Goal: Browse casually

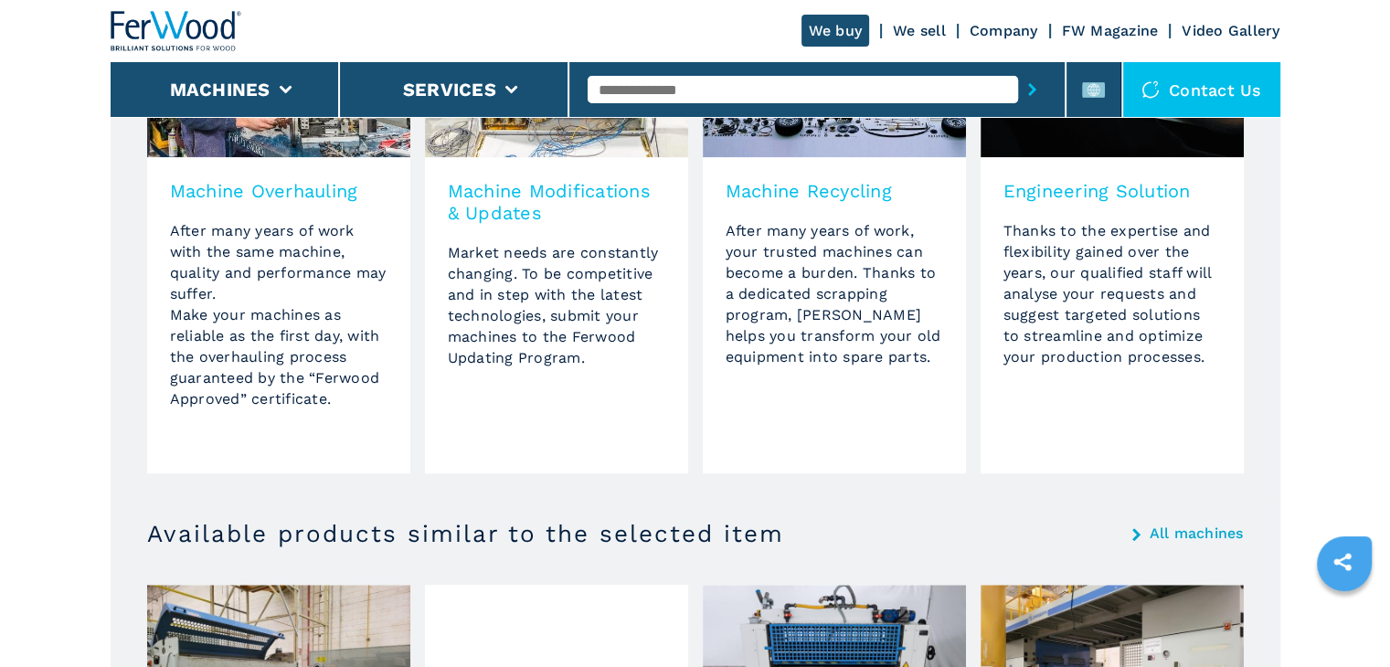
scroll to position [823, 0]
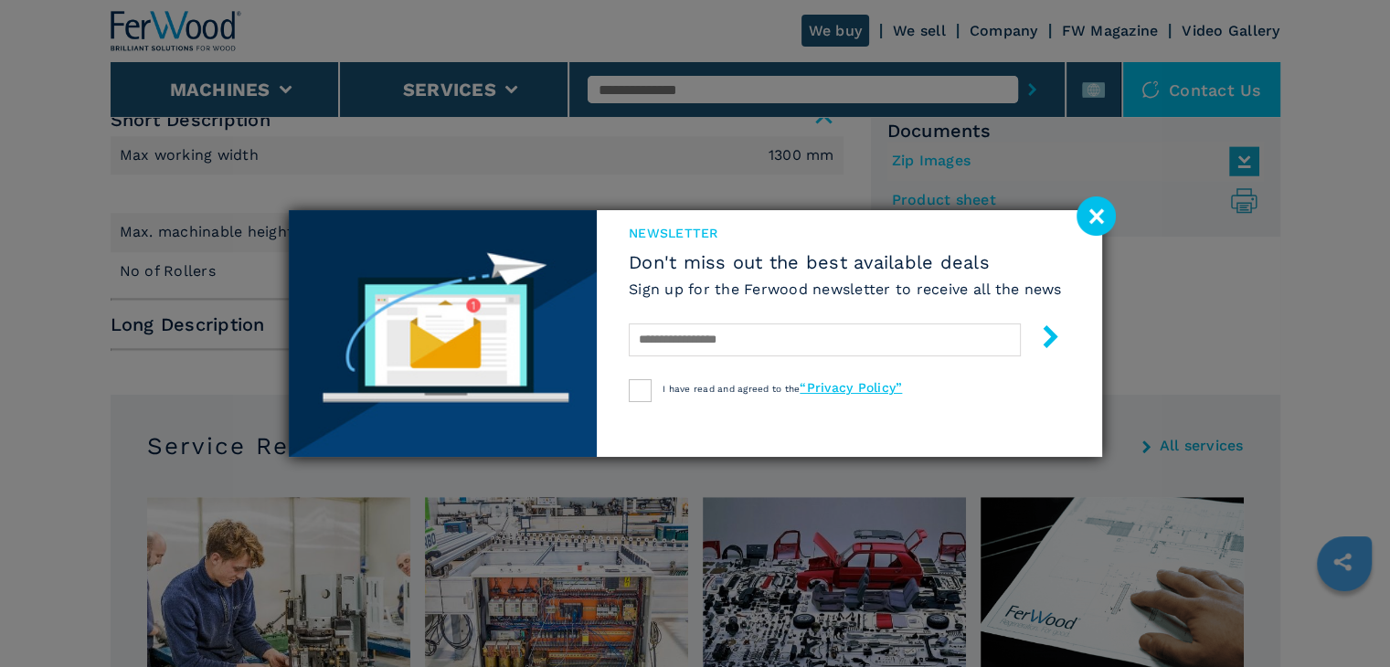
click at [1078, 217] on image at bounding box center [1096, 216] width 39 height 39
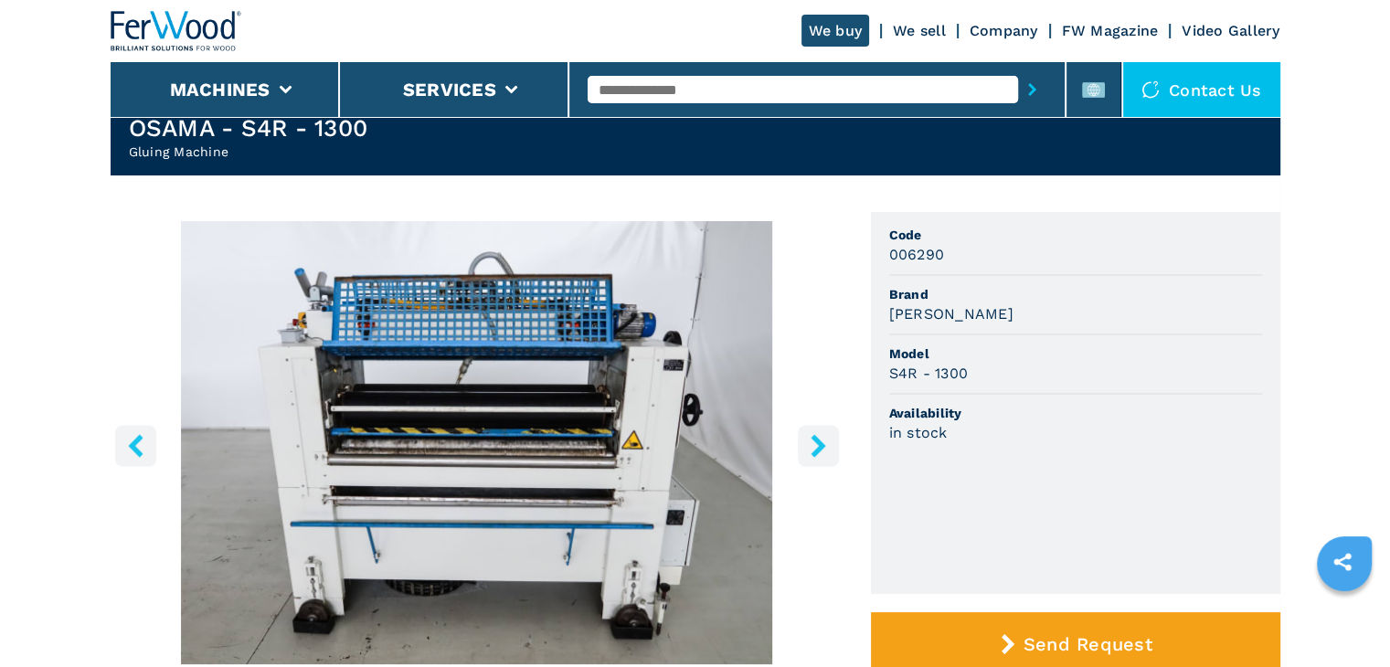
scroll to position [0, 0]
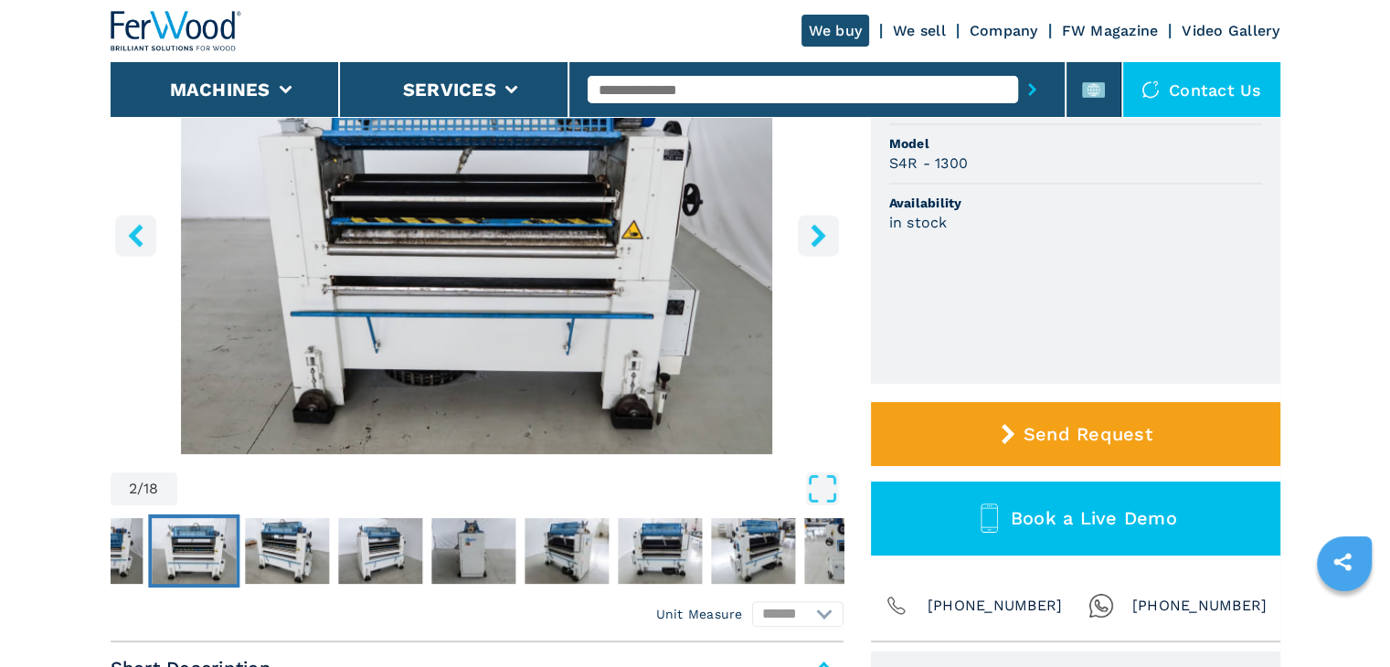
click at [811, 230] on icon "right-button" at bounding box center [818, 235] width 23 height 23
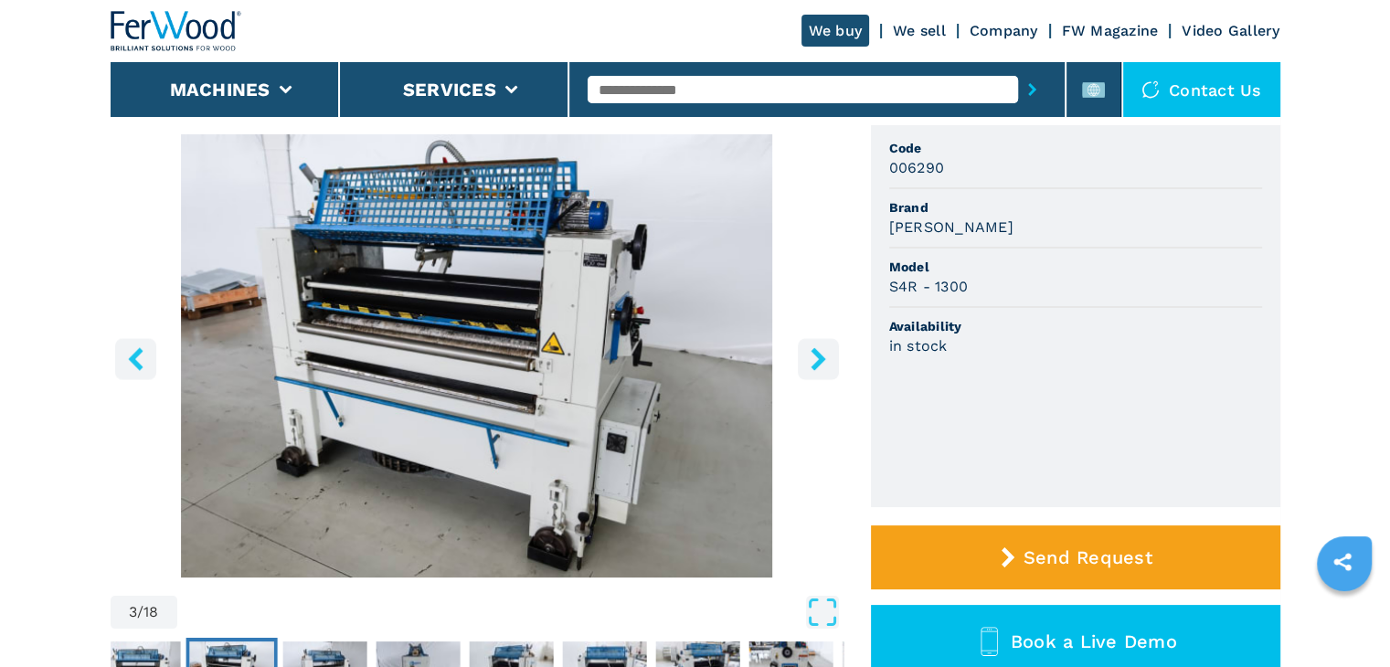
scroll to position [183, 0]
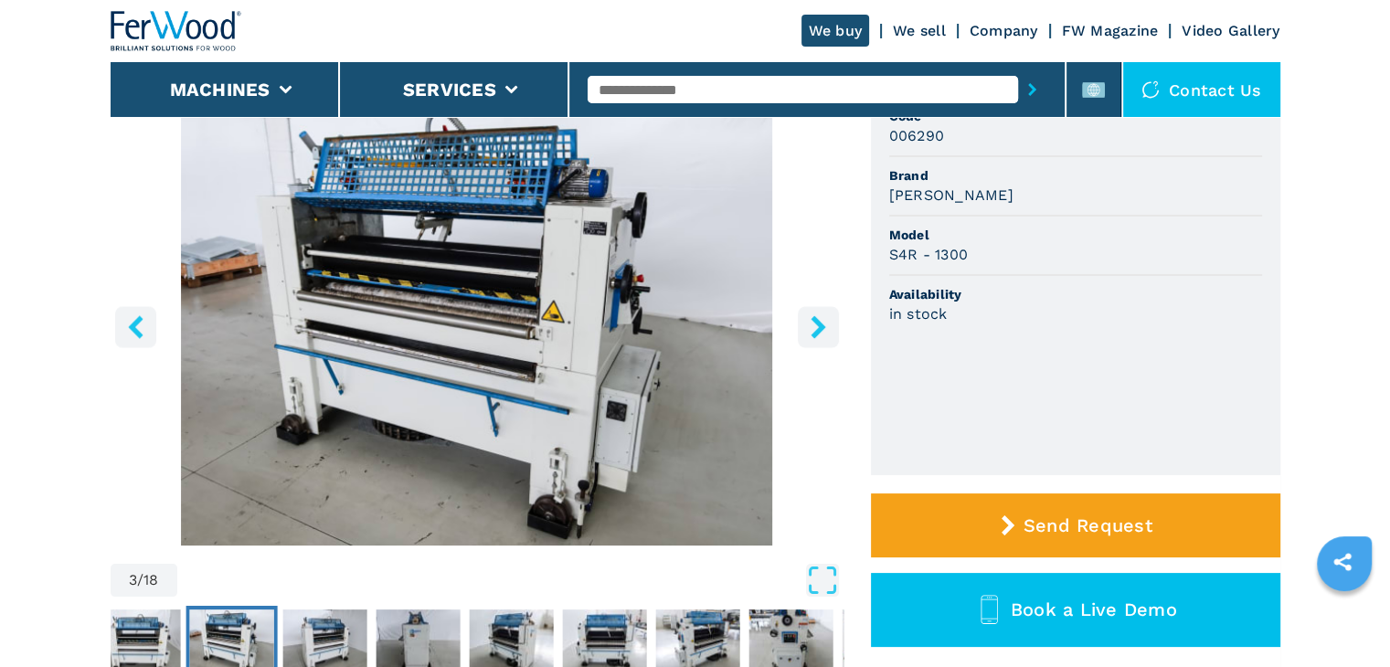
click at [818, 316] on icon "right-button" at bounding box center [818, 326] width 23 height 23
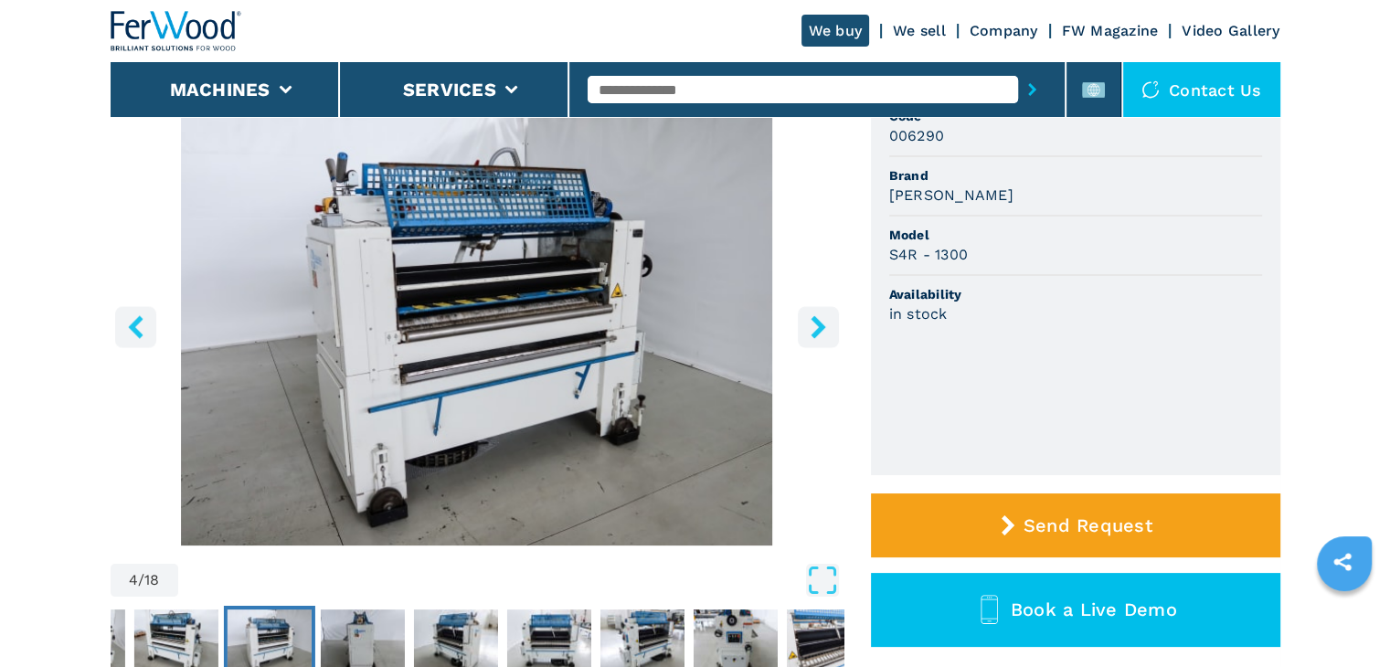
click at [819, 314] on button "right-button" at bounding box center [818, 326] width 41 height 41
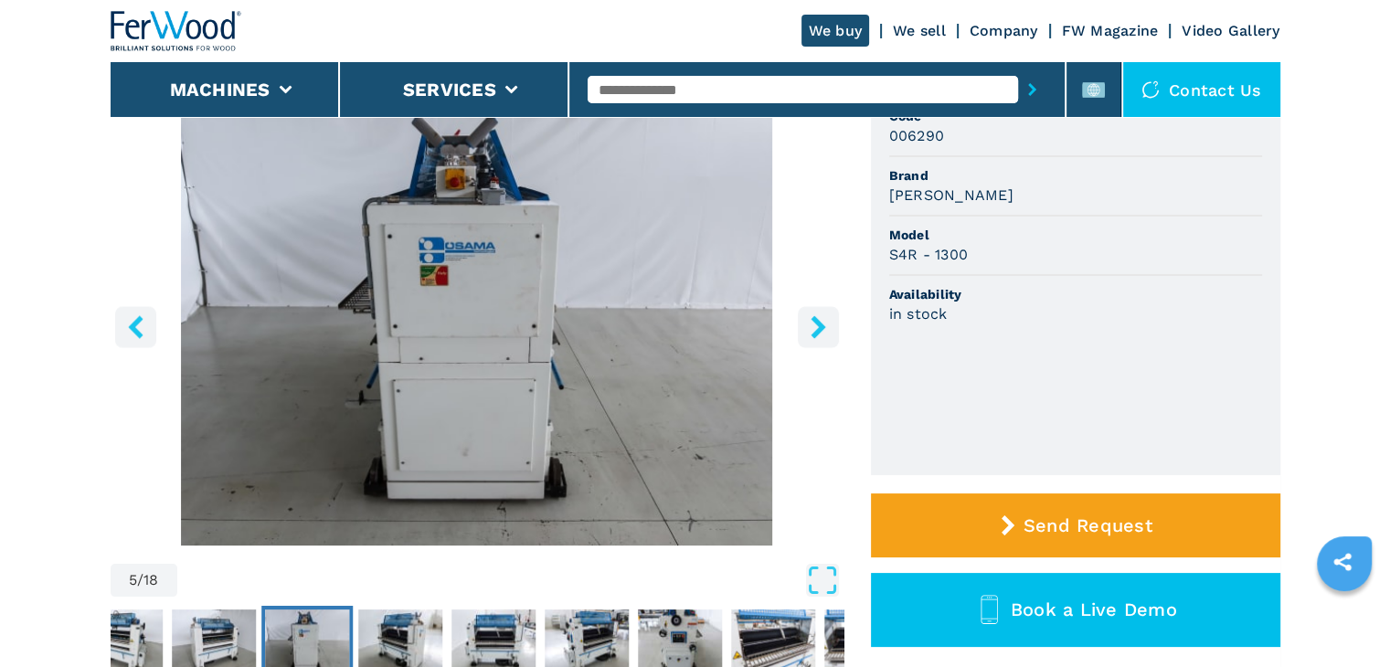
click at [815, 315] on button "right-button" at bounding box center [818, 326] width 41 height 41
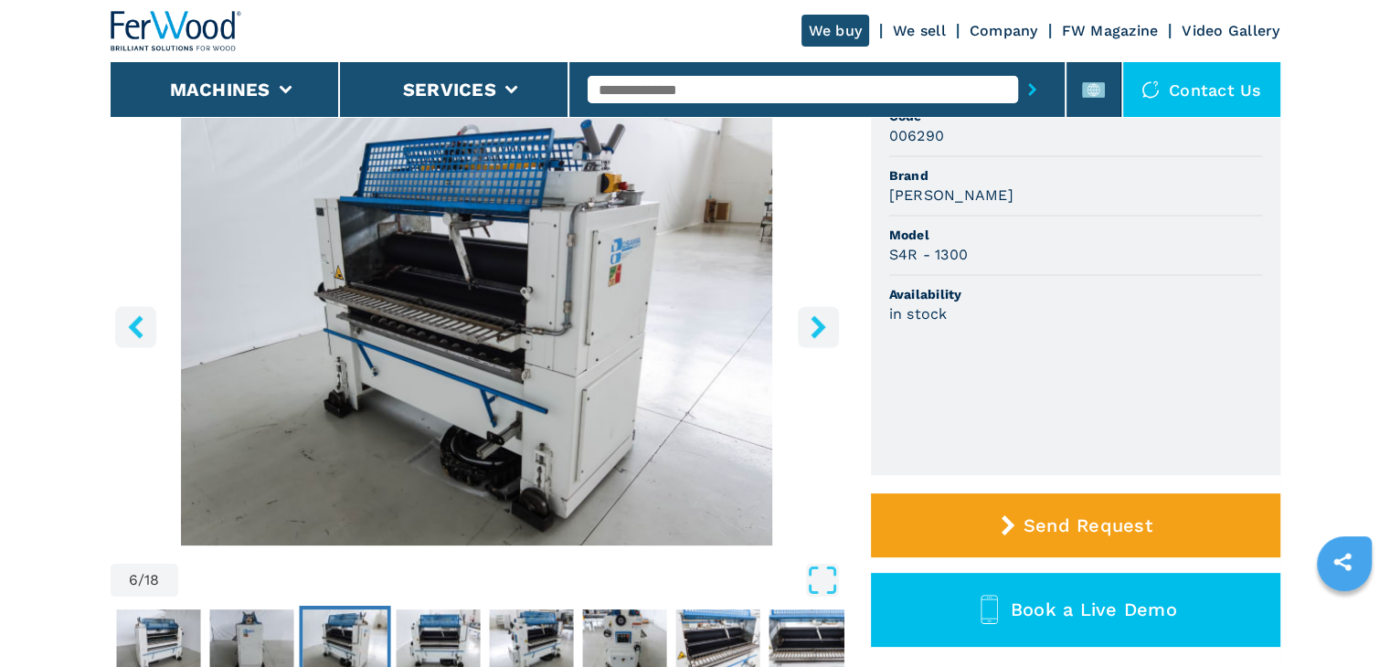
click at [814, 308] on button "right-button" at bounding box center [818, 326] width 41 height 41
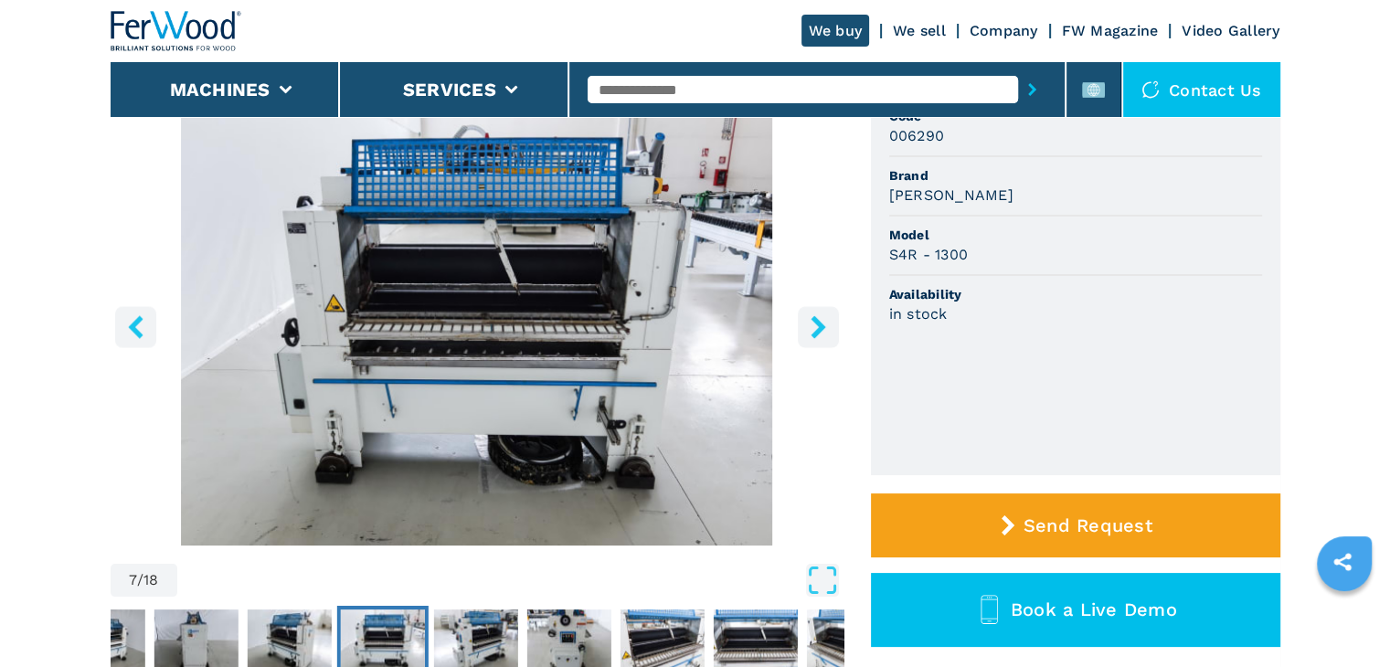
click at [827, 313] on button "right-button" at bounding box center [818, 326] width 41 height 41
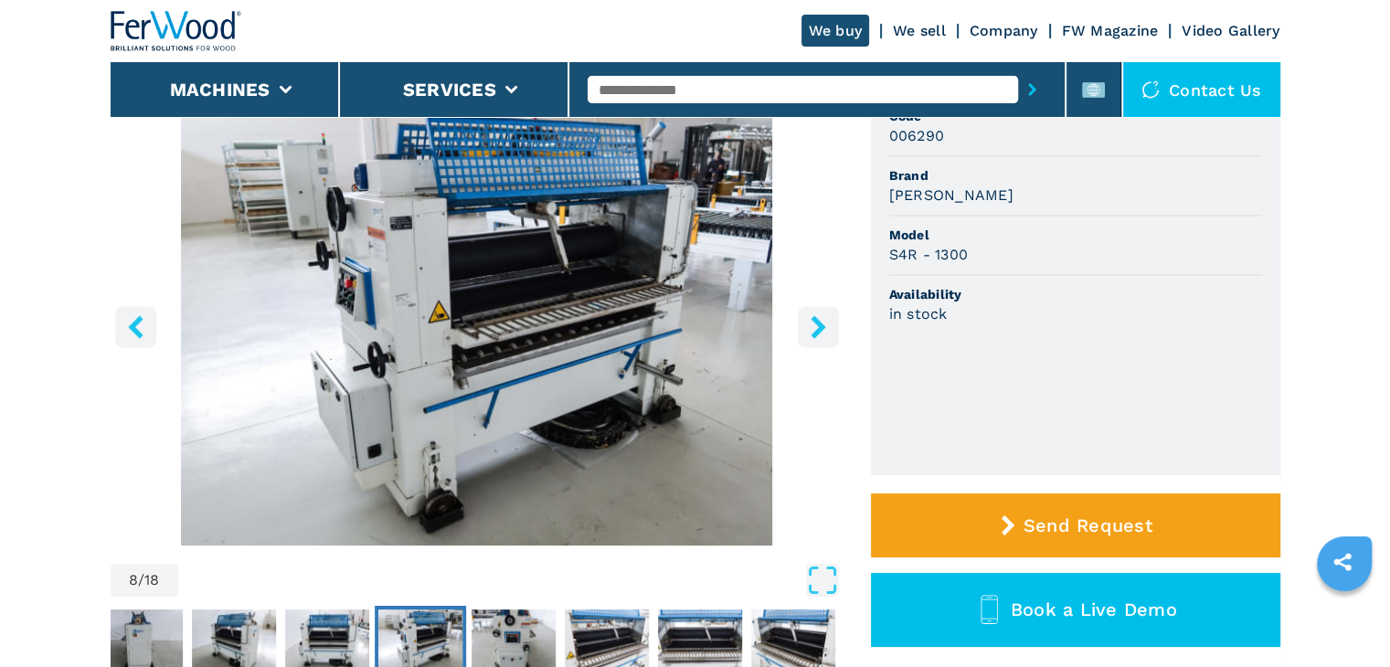
click at [826, 315] on icon "right-button" at bounding box center [818, 326] width 23 height 23
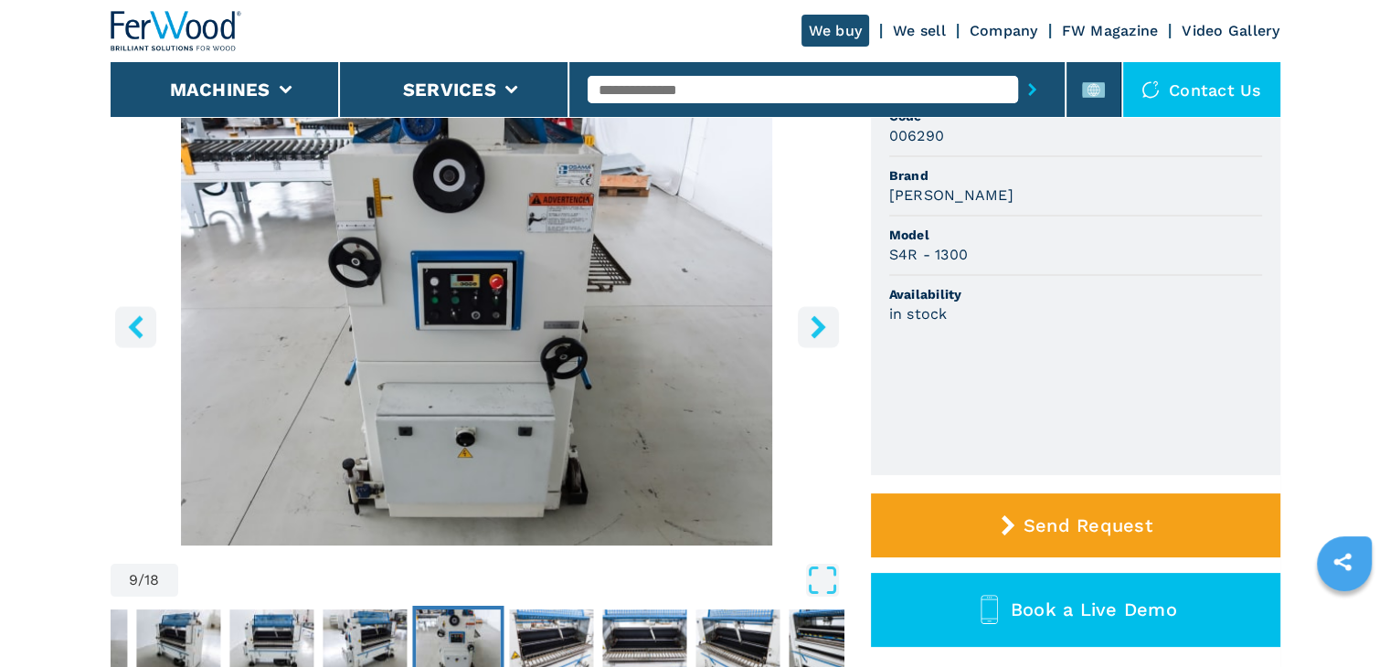
click at [824, 322] on icon "right-button" at bounding box center [818, 326] width 23 height 23
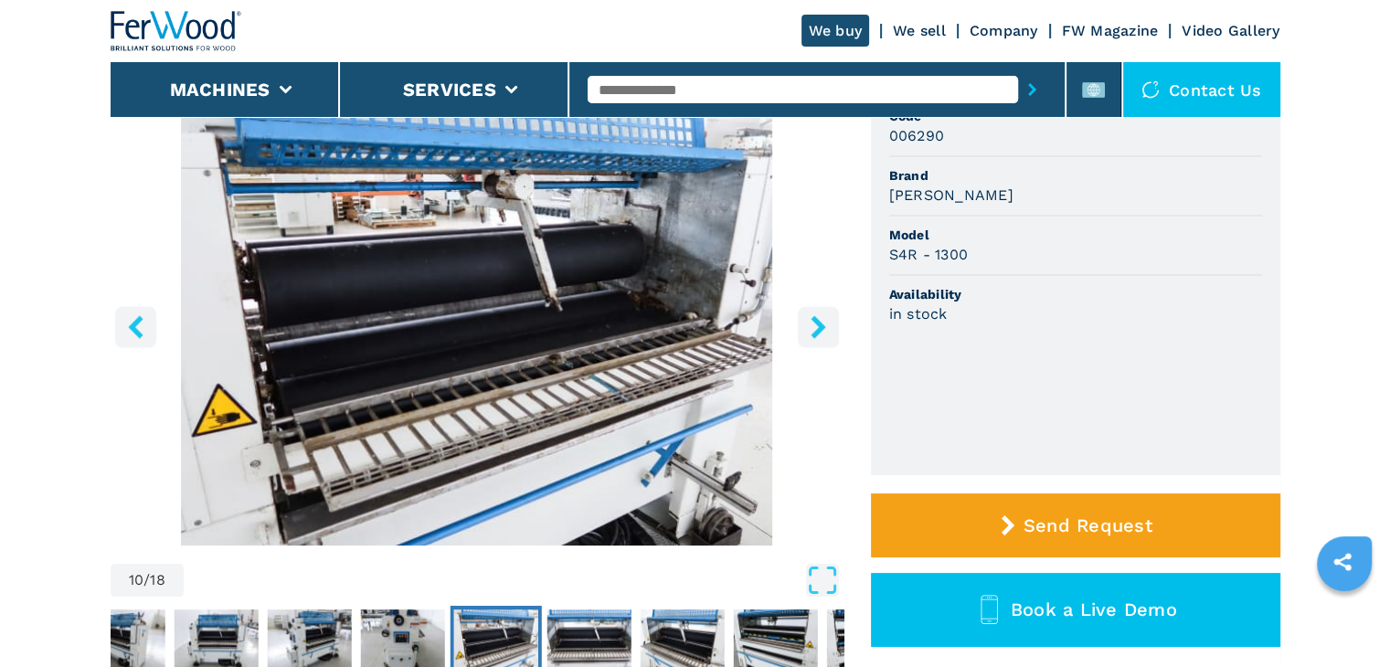
click at [825, 323] on icon "right-button" at bounding box center [818, 326] width 23 height 23
